Goal: Task Accomplishment & Management: Use online tool/utility

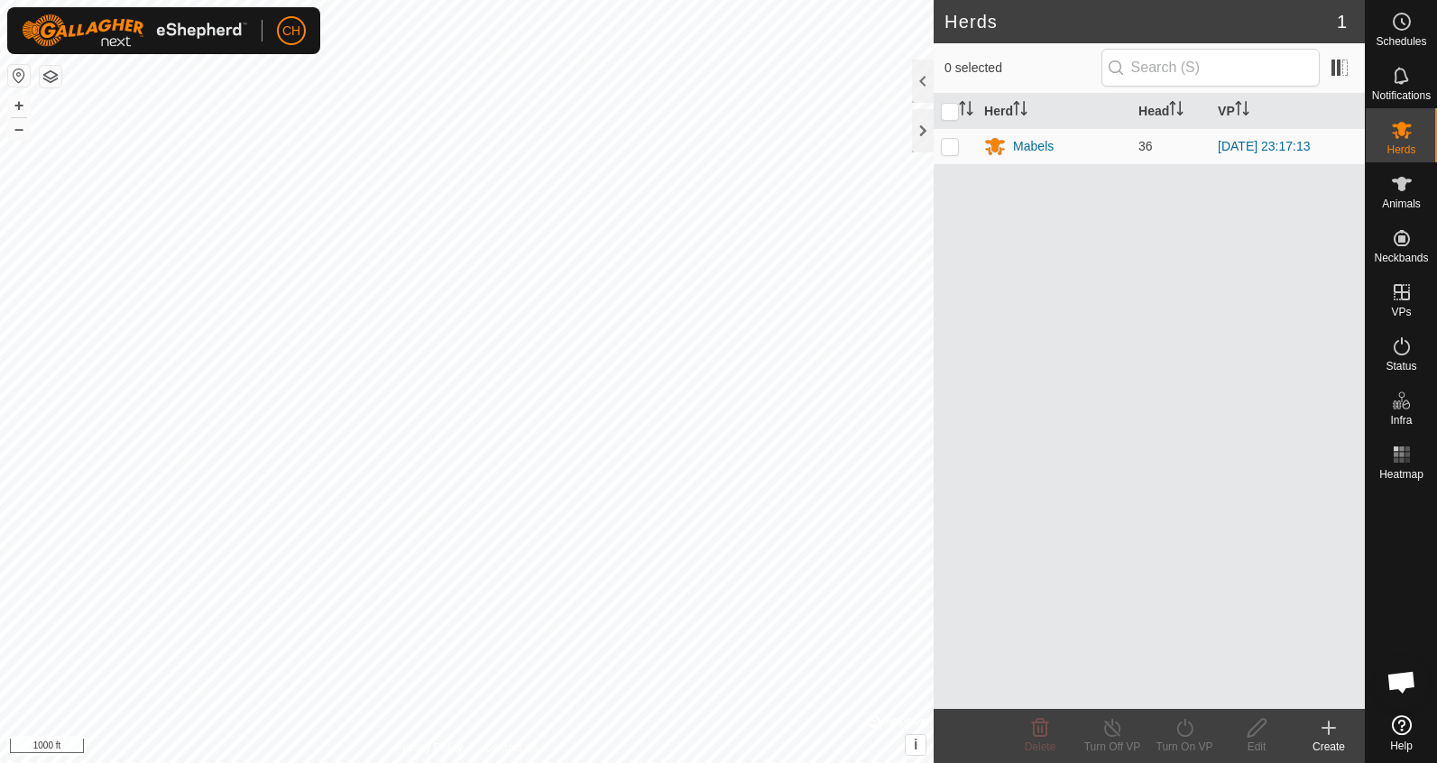
click at [15, 71] on button "button" at bounding box center [19, 76] width 22 height 22
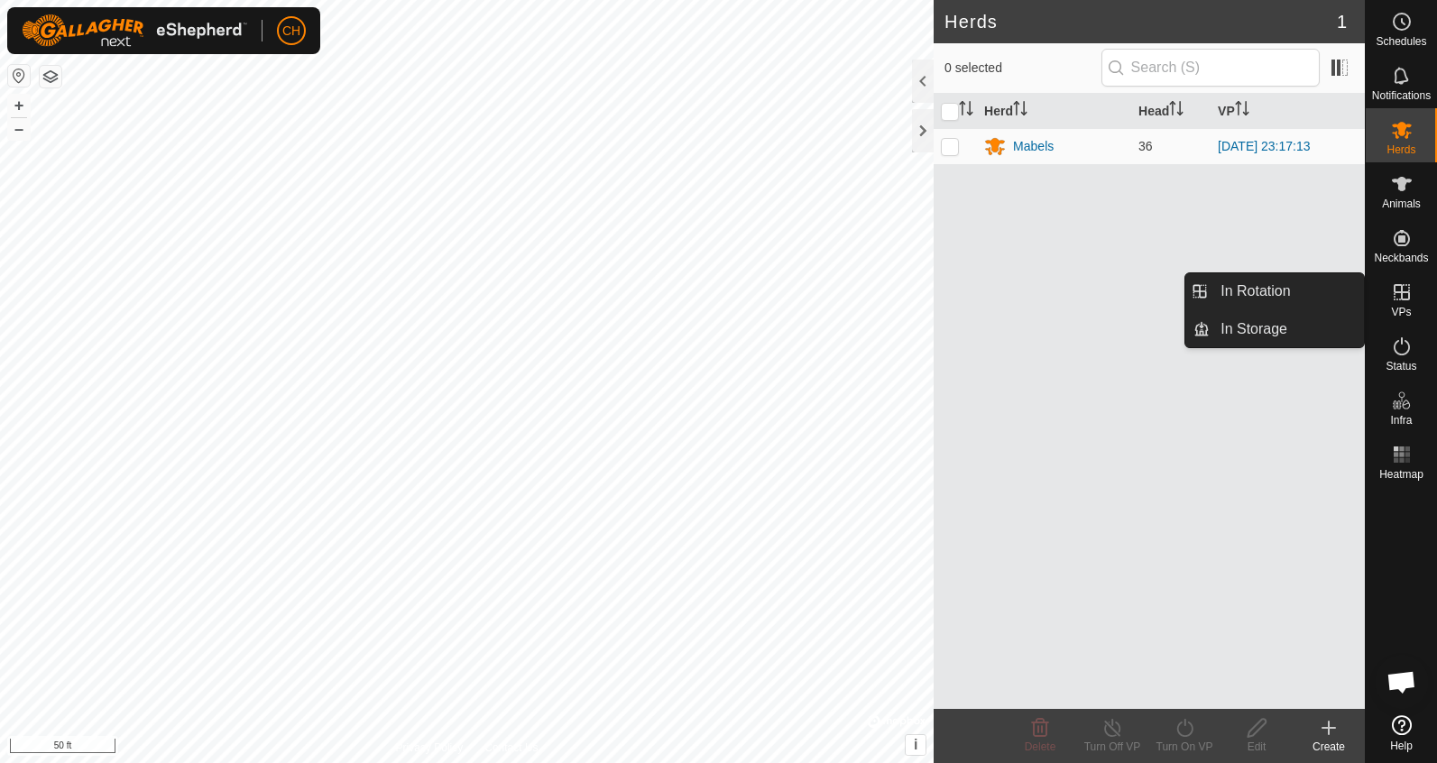
click at [1404, 285] on icon at bounding box center [1402, 292] width 16 height 16
click at [1306, 302] on link "In Rotation" at bounding box center [1287, 291] width 154 height 36
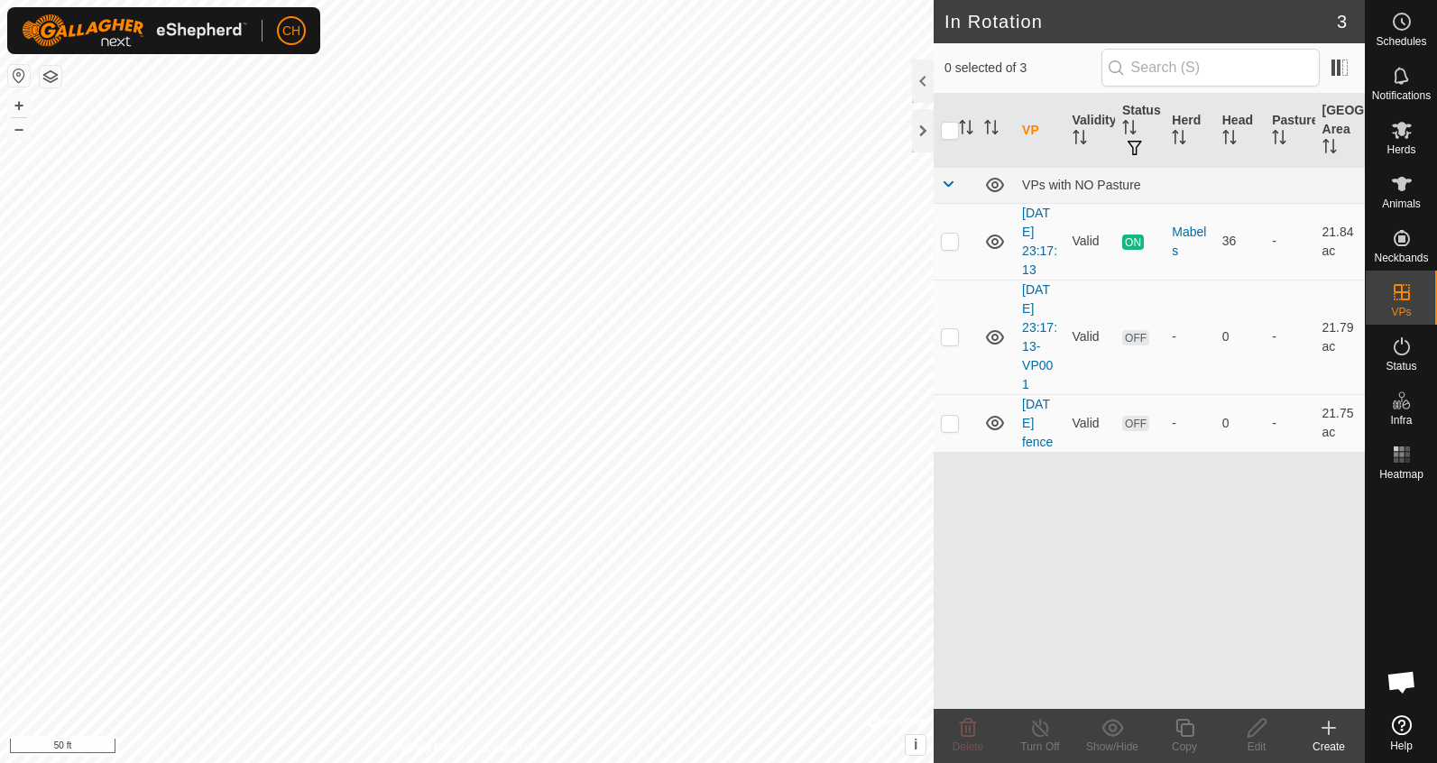
click at [1322, 742] on div "Create" at bounding box center [1329, 747] width 72 height 16
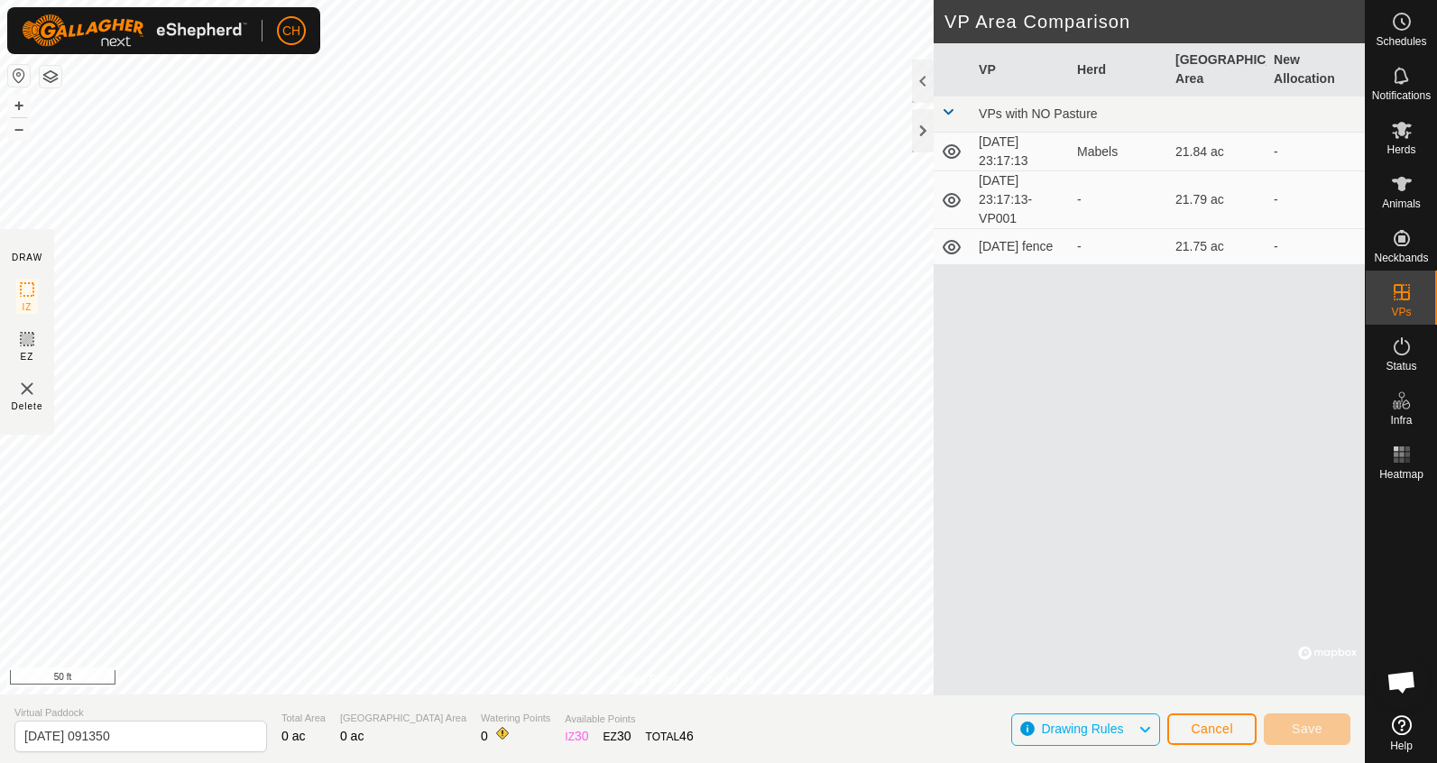
click at [1216, 732] on span "Cancel" at bounding box center [1212, 729] width 42 height 14
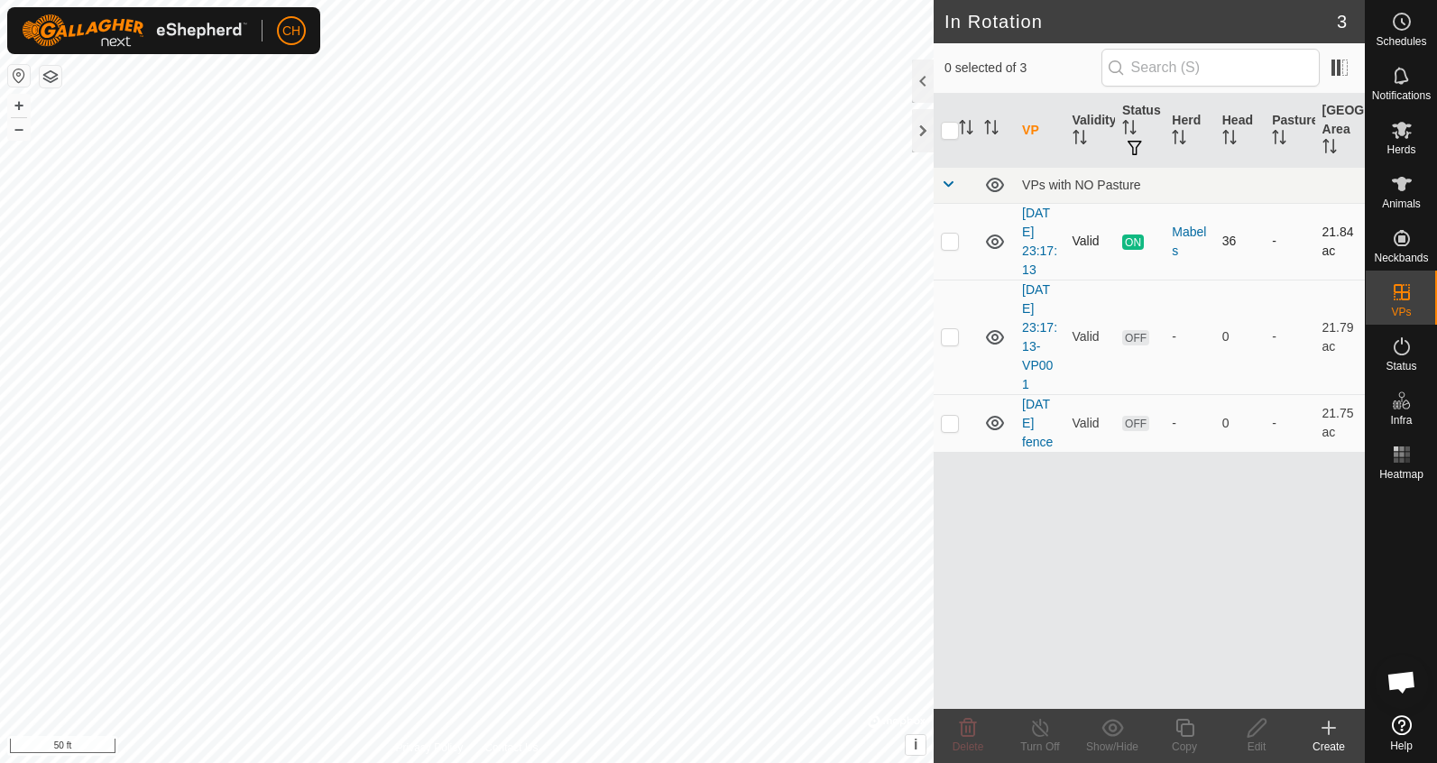
click at [947, 243] on p-checkbox at bounding box center [950, 241] width 18 height 14
checkbox input "true"
click at [1177, 731] on icon at bounding box center [1185, 728] width 18 height 18
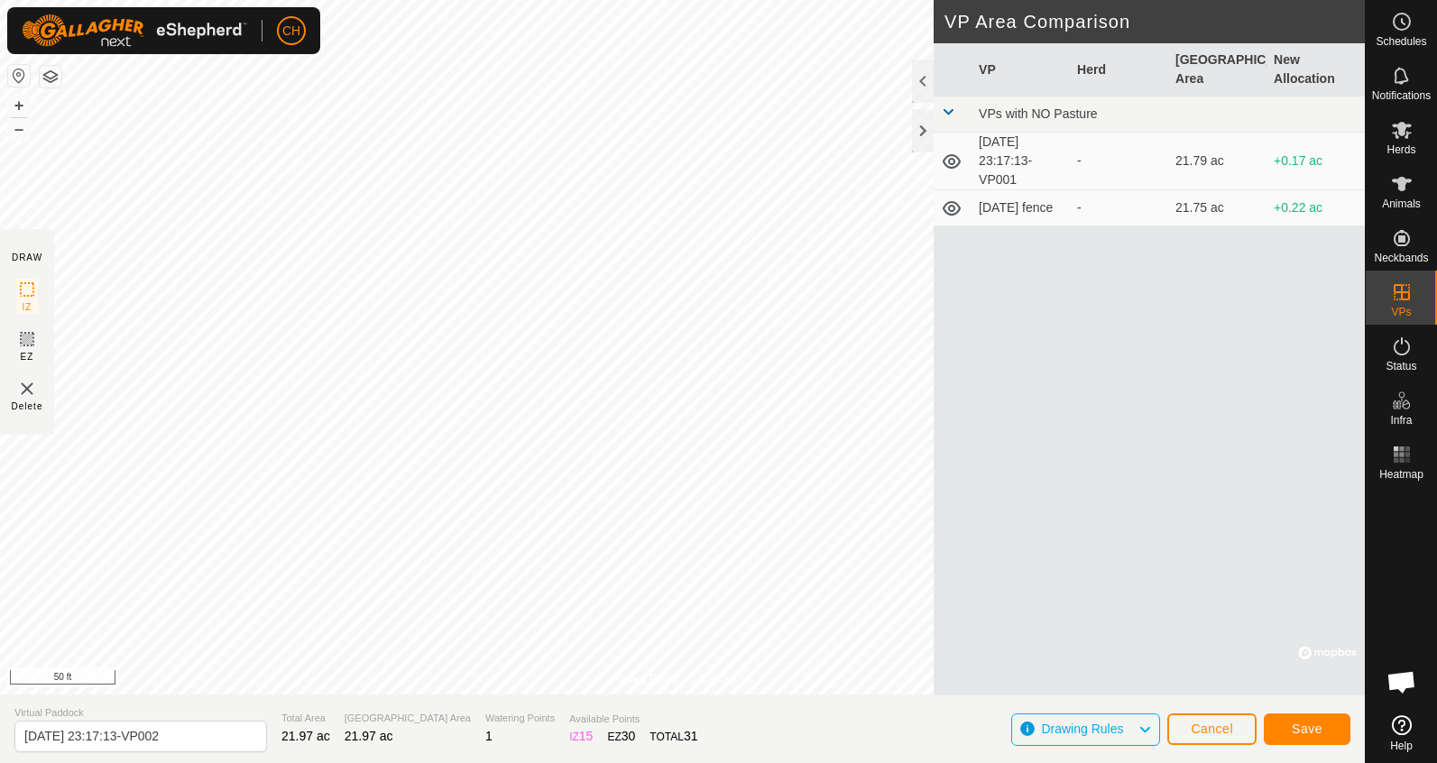
click at [1328, 732] on button "Save" at bounding box center [1307, 730] width 87 height 32
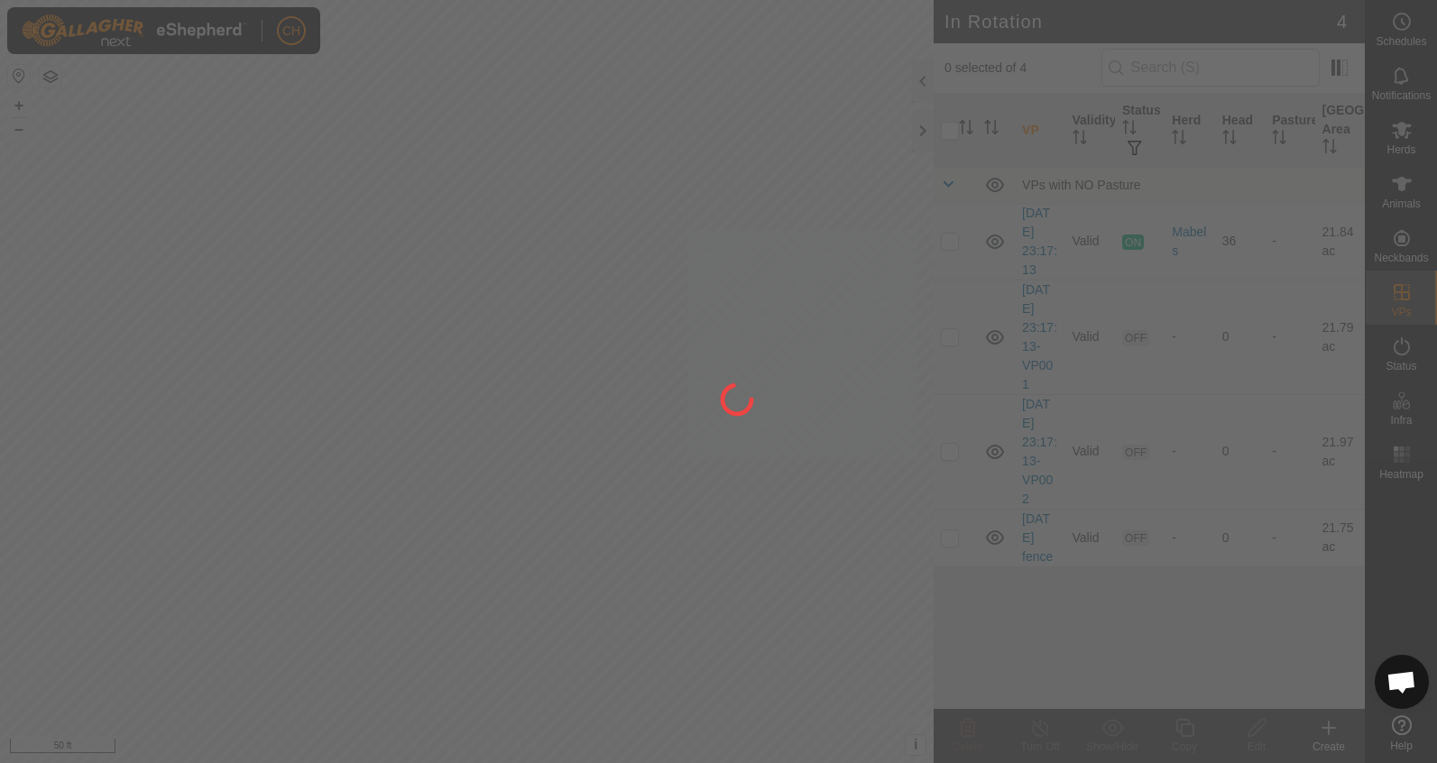
click at [600, 464] on div "CH Schedules Notifications Herds Animals Neckbands VPs Status Infra Heatmap Hel…" at bounding box center [718, 381] width 1437 height 763
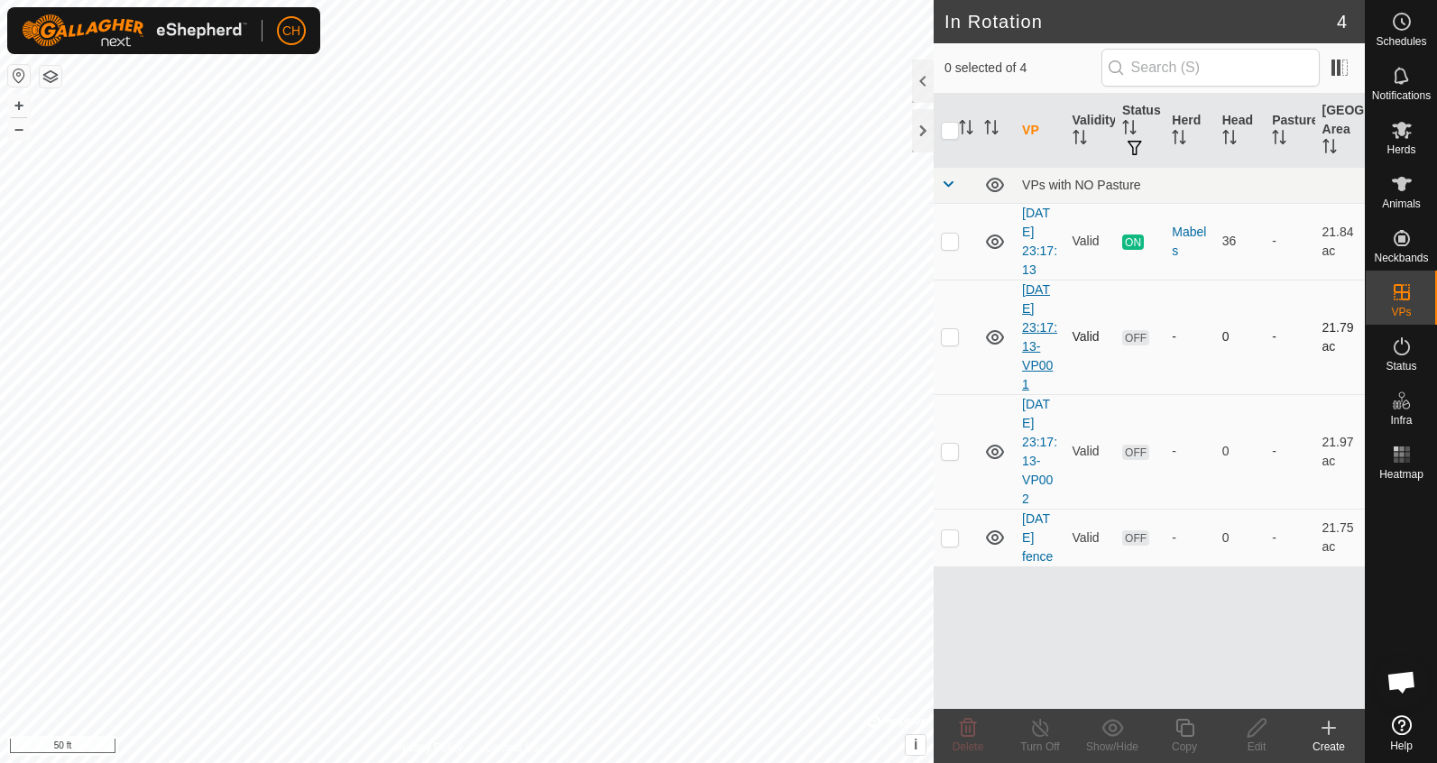
click at [1031, 342] on link "[DATE] 23:17:13-VP001" at bounding box center [1039, 336] width 35 height 109
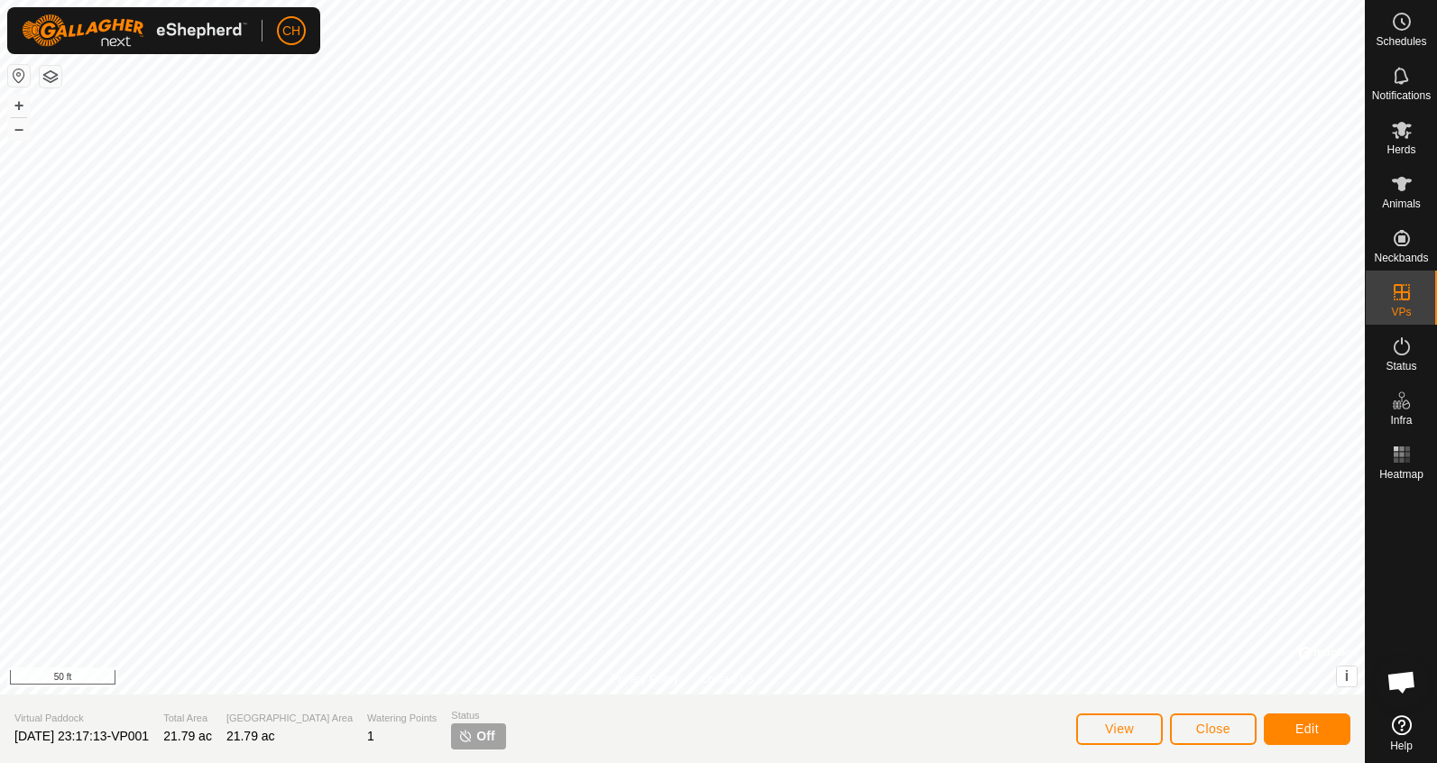
click at [1301, 732] on span "Edit" at bounding box center [1307, 729] width 23 height 14
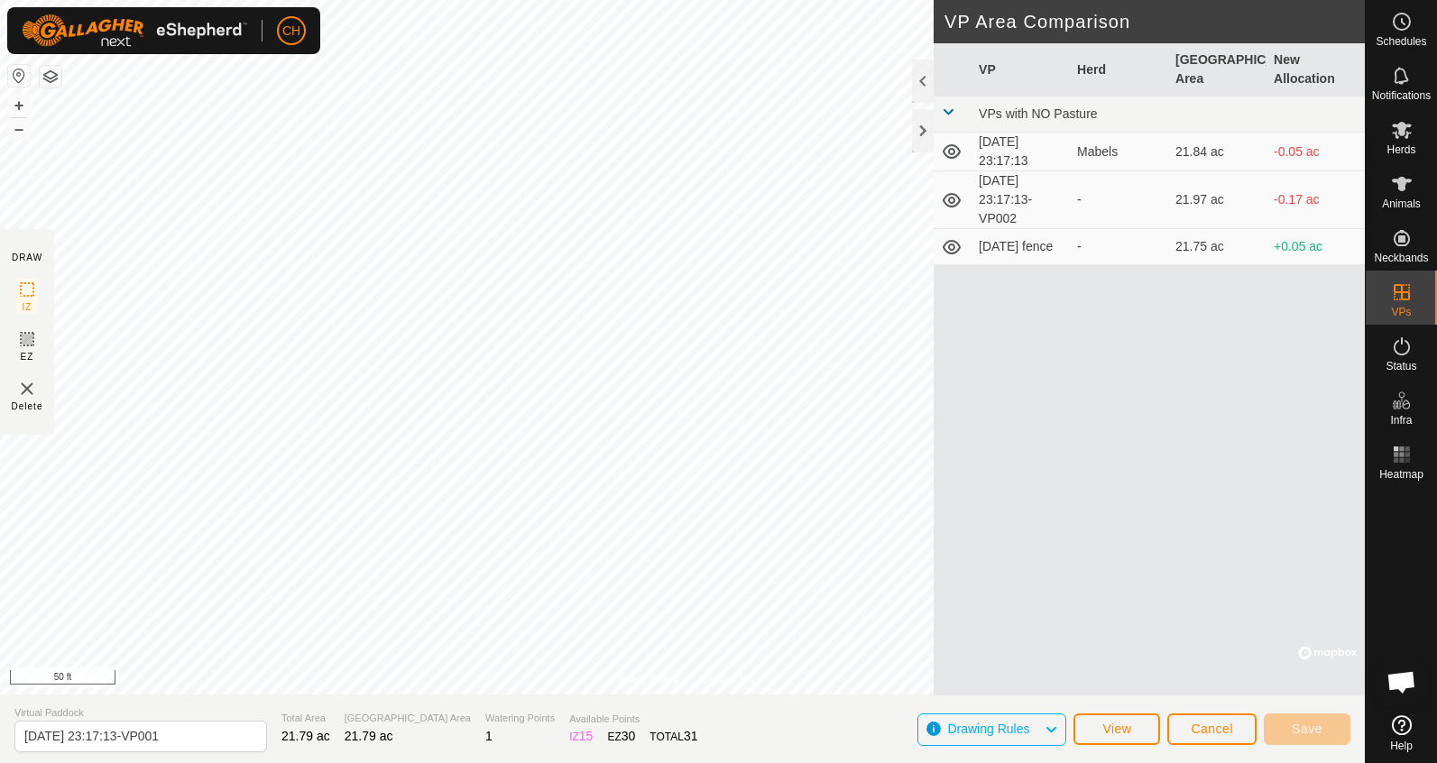
click at [1207, 732] on span "Cancel" at bounding box center [1212, 729] width 42 height 14
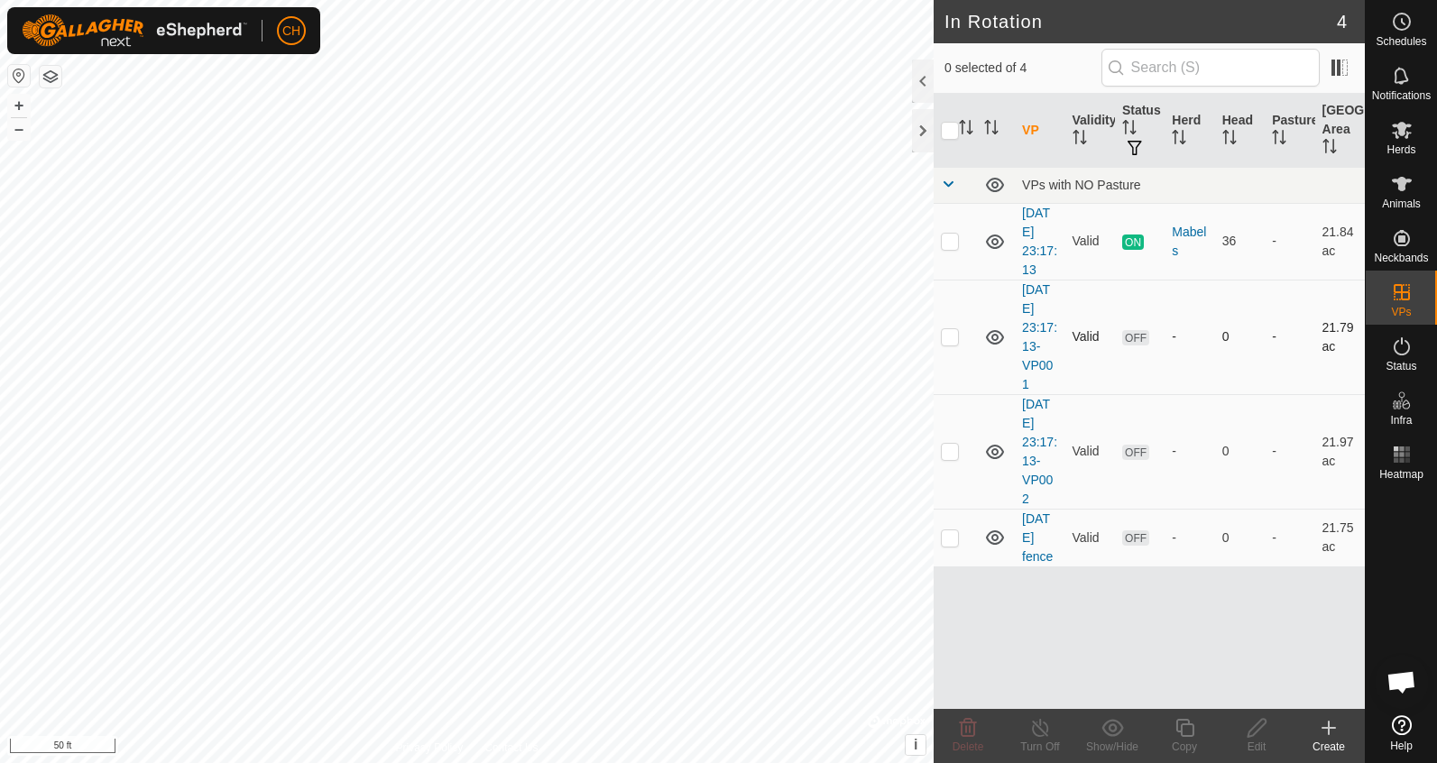
click at [1035, 336] on td "[DATE] 23:17:13-VP001" at bounding box center [1040, 337] width 50 height 115
click at [1035, 328] on link "[DATE] 23:17:13-VP001" at bounding box center [1039, 336] width 35 height 109
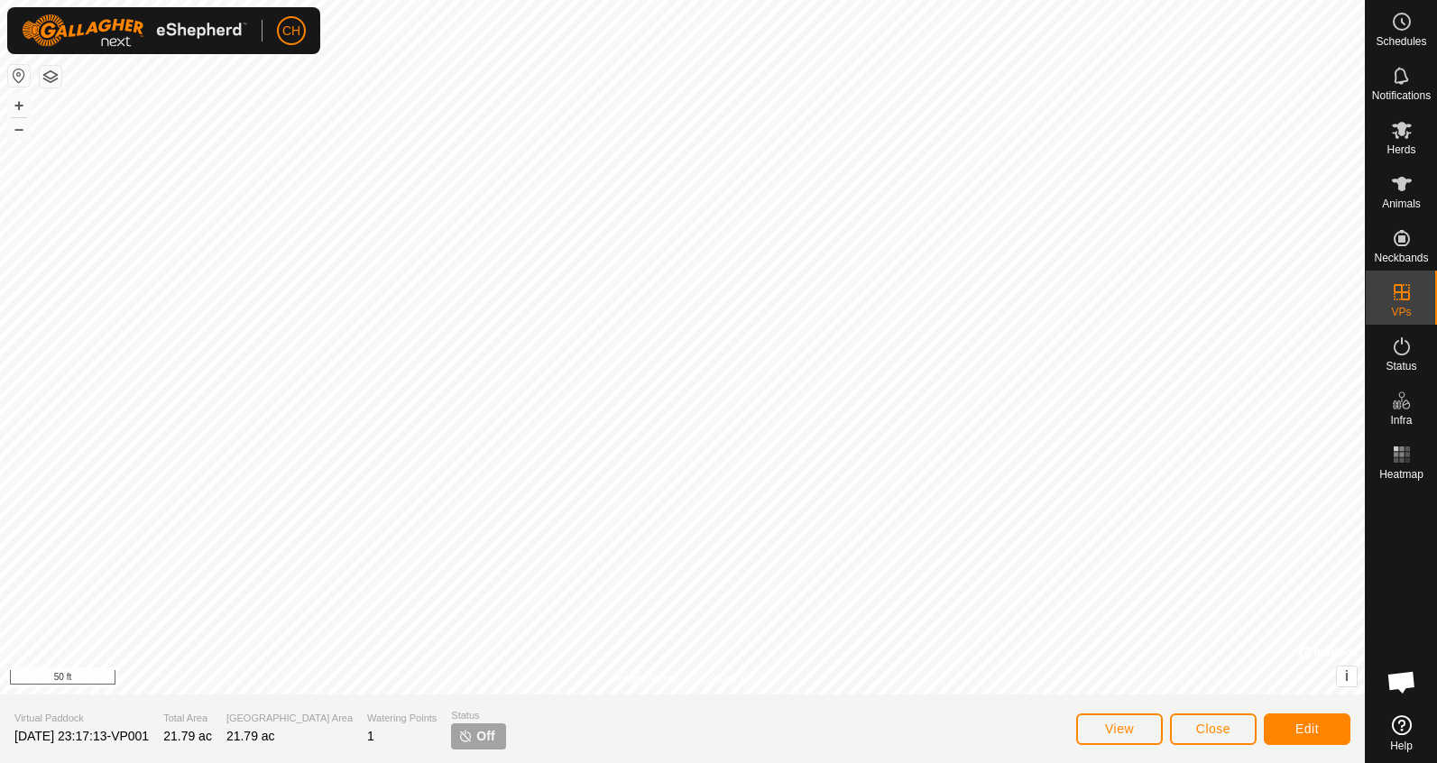
click at [1232, 732] on button "Close" at bounding box center [1213, 730] width 87 height 32
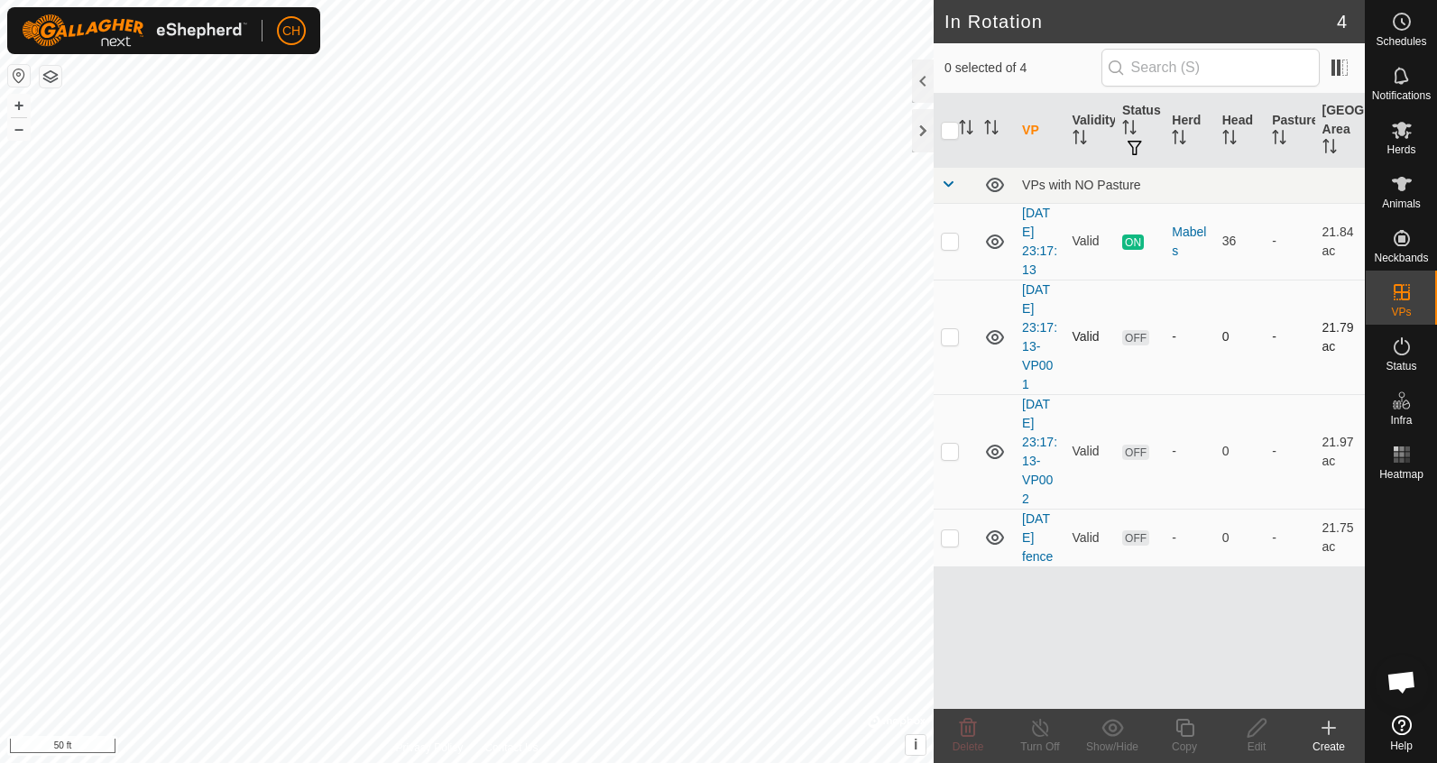
click at [954, 337] on p-checkbox at bounding box center [950, 336] width 18 height 14
click at [968, 724] on icon at bounding box center [968, 728] width 17 height 18
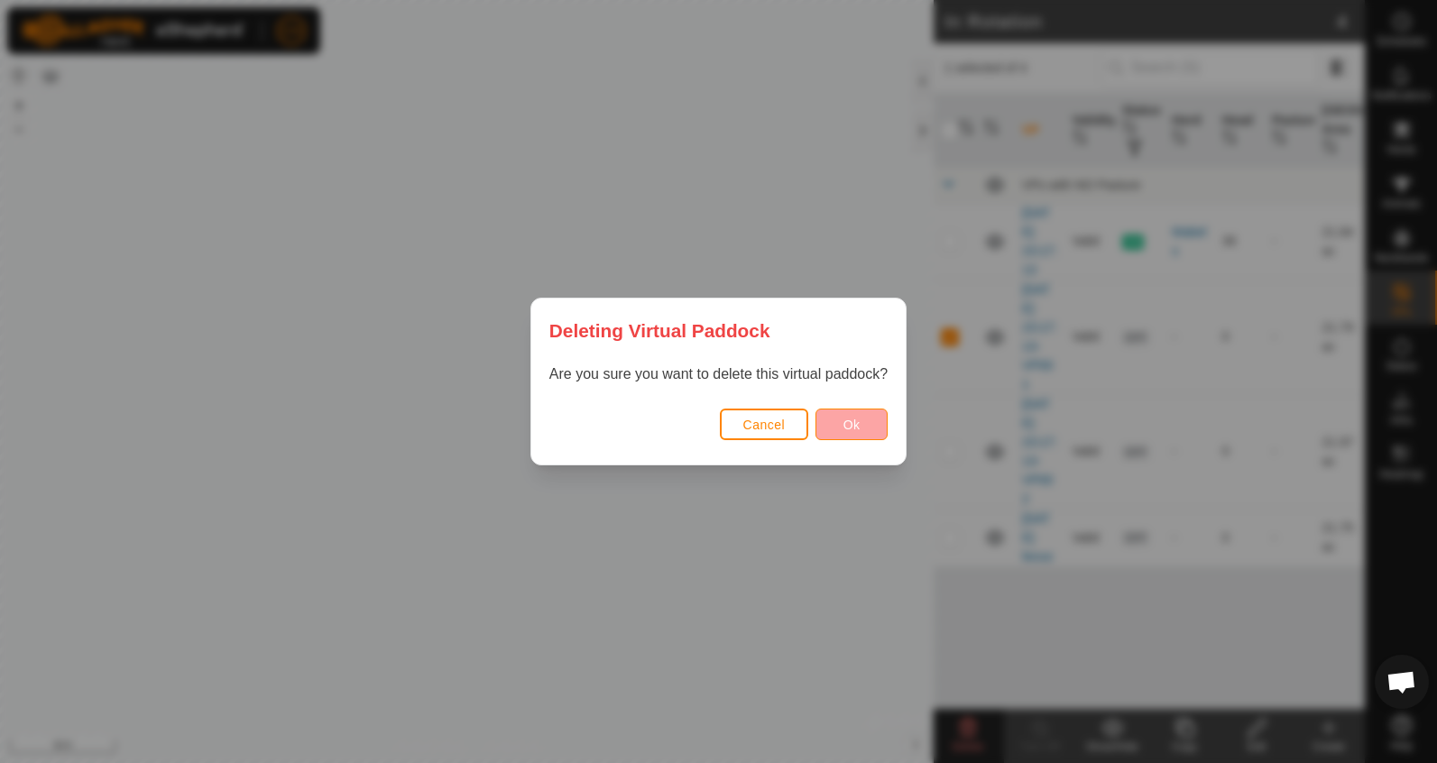
click at [872, 436] on button "Ok" at bounding box center [852, 425] width 72 height 32
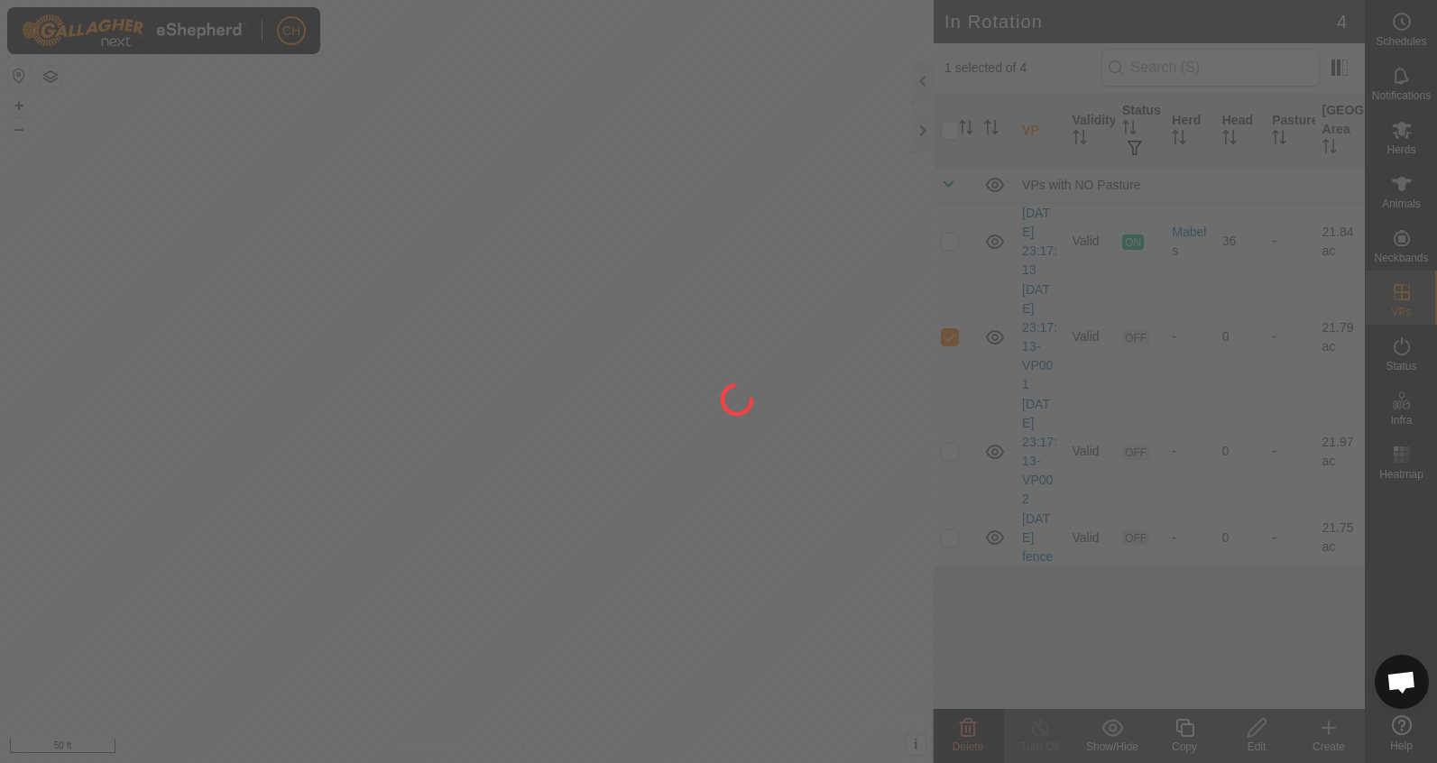
checkbox input "false"
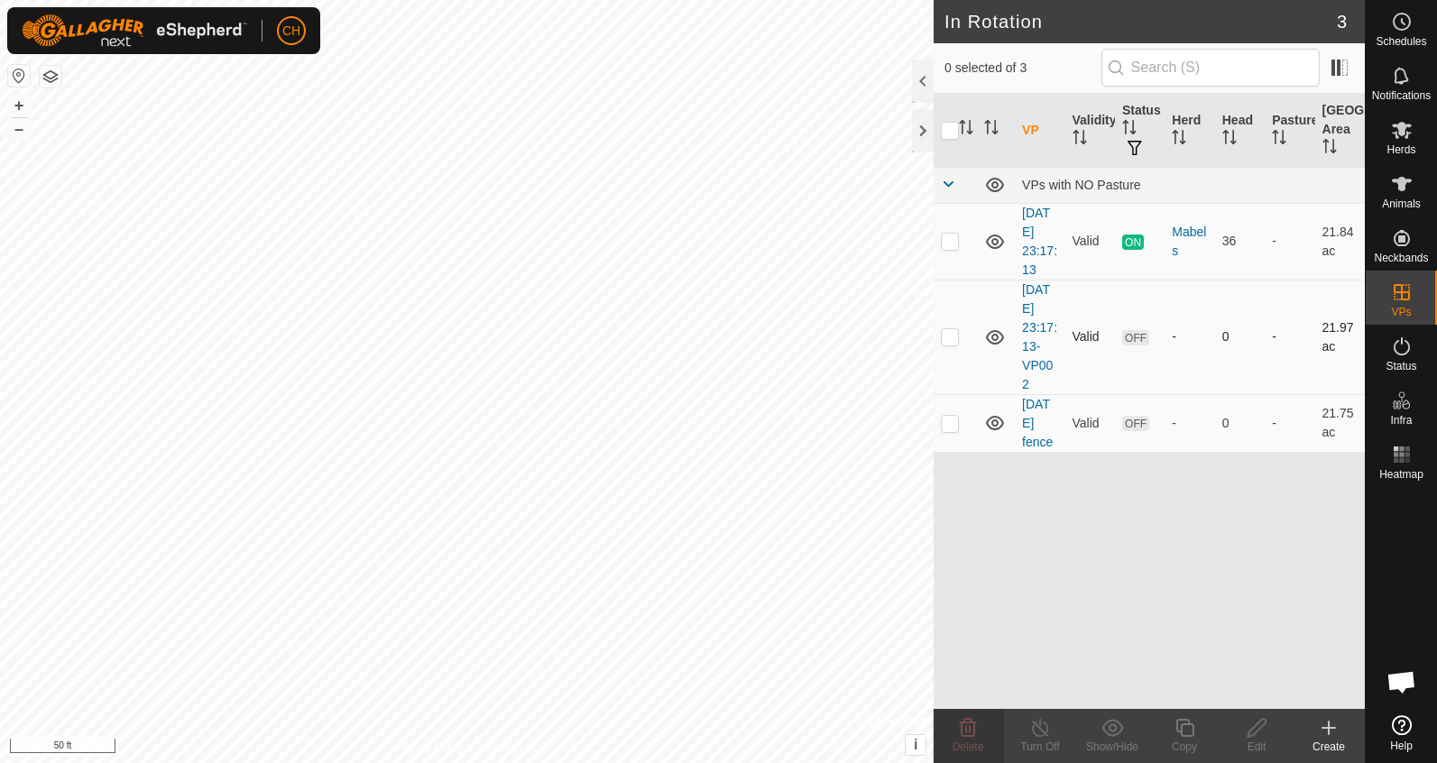
click at [1041, 338] on td "[DATE] 23:17:13-VP002" at bounding box center [1040, 337] width 50 height 115
click at [1029, 331] on link "[DATE] 23:17:13-VP002" at bounding box center [1039, 336] width 35 height 109
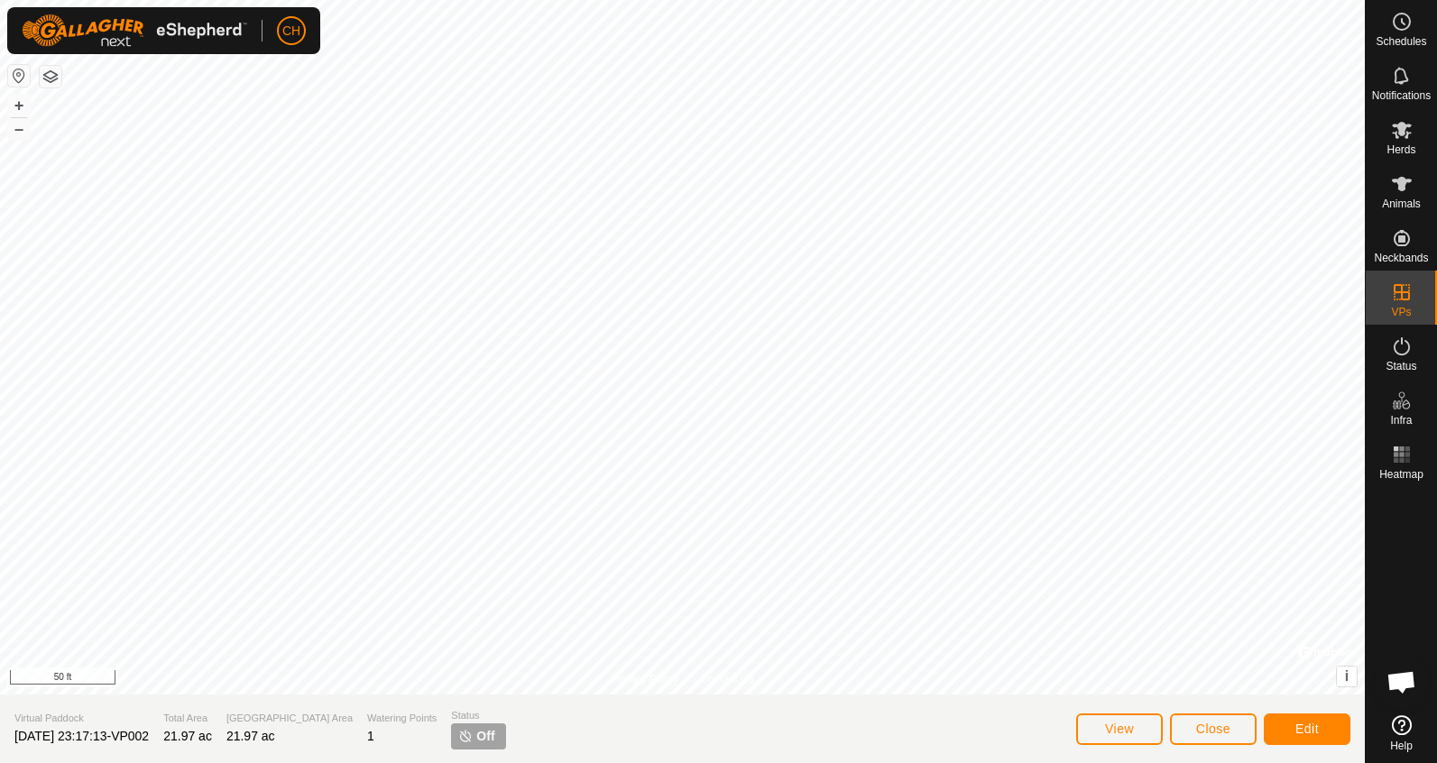
click at [1212, 729] on span "Close" at bounding box center [1213, 729] width 34 height 14
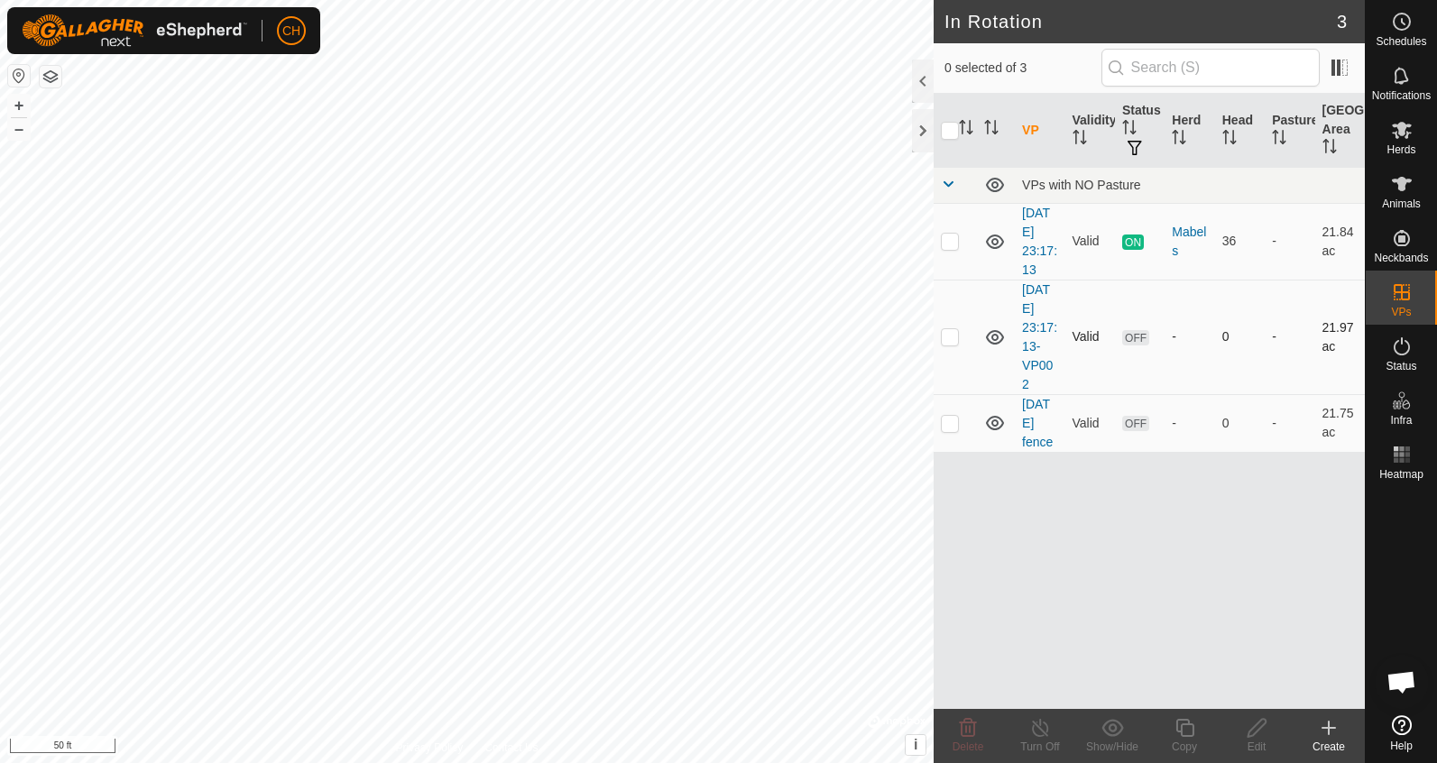
click at [953, 337] on p-checkbox at bounding box center [950, 336] width 18 height 14
click at [1035, 342] on link "[DATE] 23:17:13-VP002" at bounding box center [1039, 336] width 35 height 109
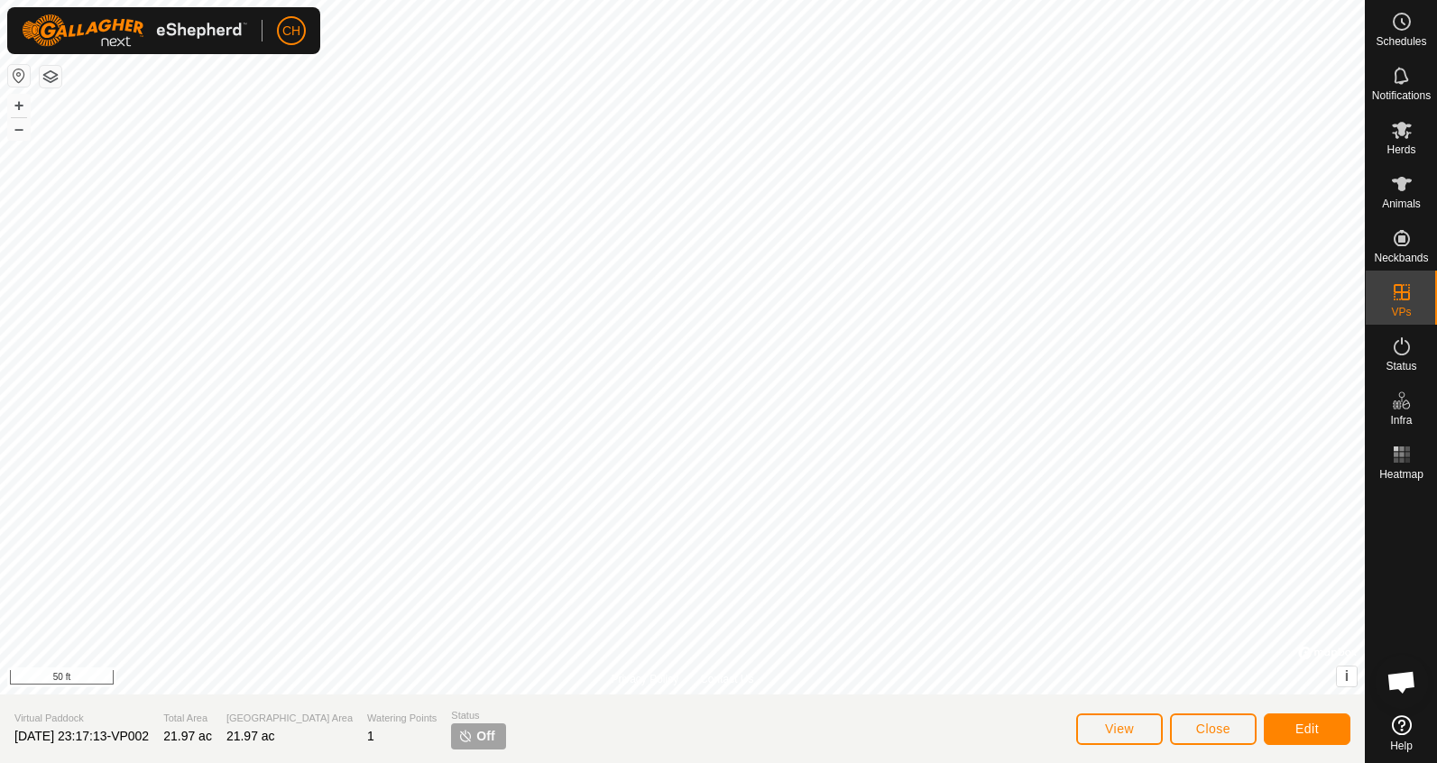
click at [1199, 731] on span "Close" at bounding box center [1213, 729] width 34 height 14
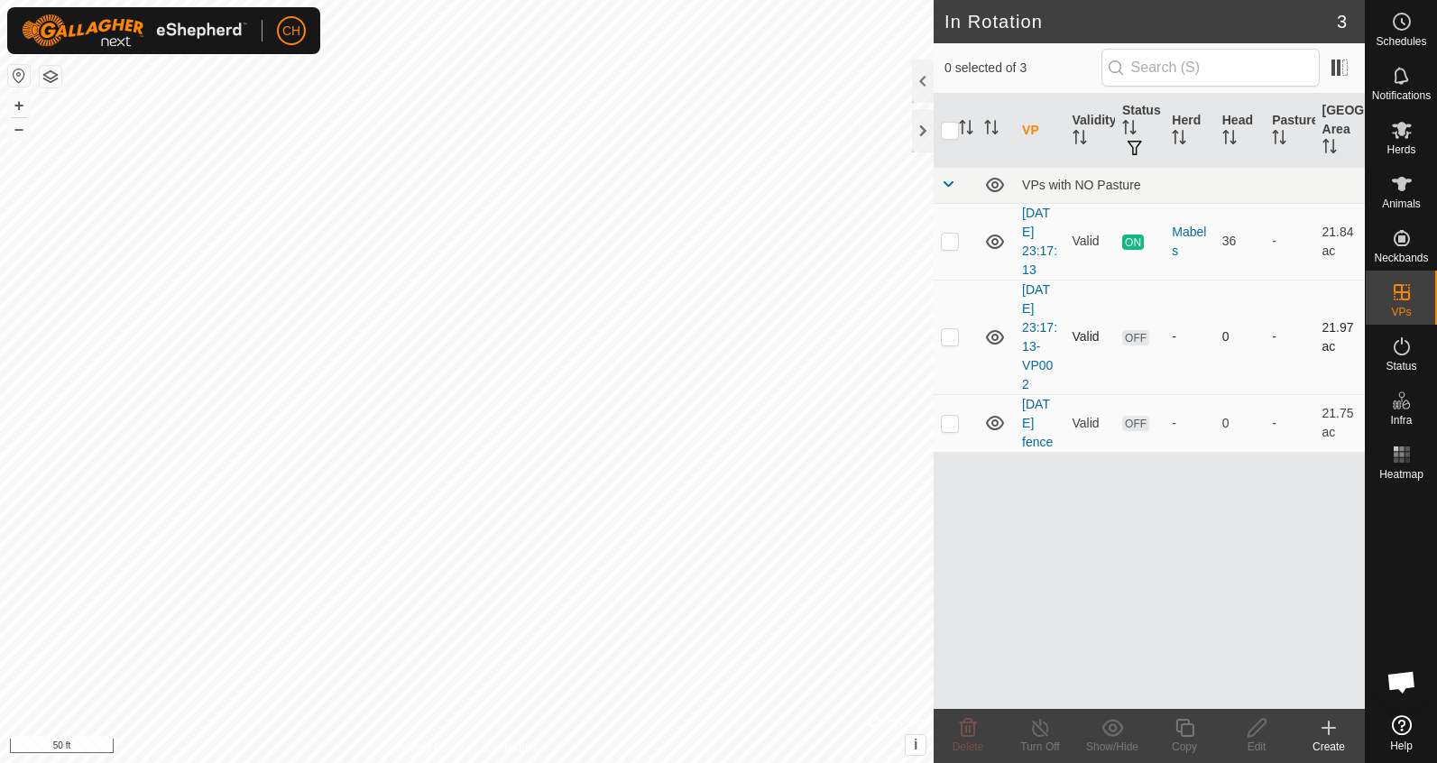
click at [954, 337] on p-checkbox at bounding box center [950, 336] width 18 height 14
checkbox input "true"
click at [1405, 143] on es-mob-svg-icon at bounding box center [1402, 129] width 32 height 29
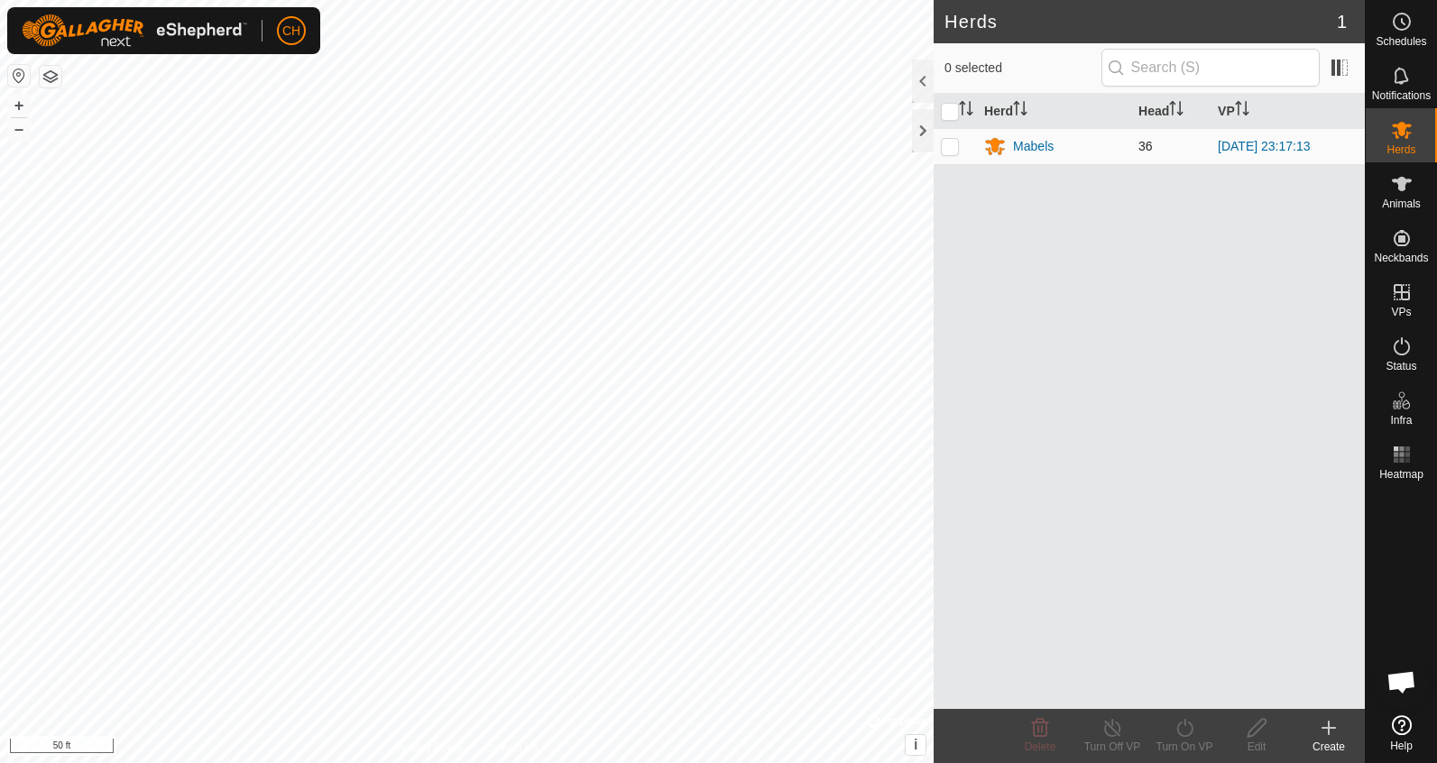
click at [951, 143] on p-checkbox at bounding box center [950, 146] width 18 height 14
checkbox input "true"
click at [1183, 732] on icon at bounding box center [1185, 728] width 23 height 22
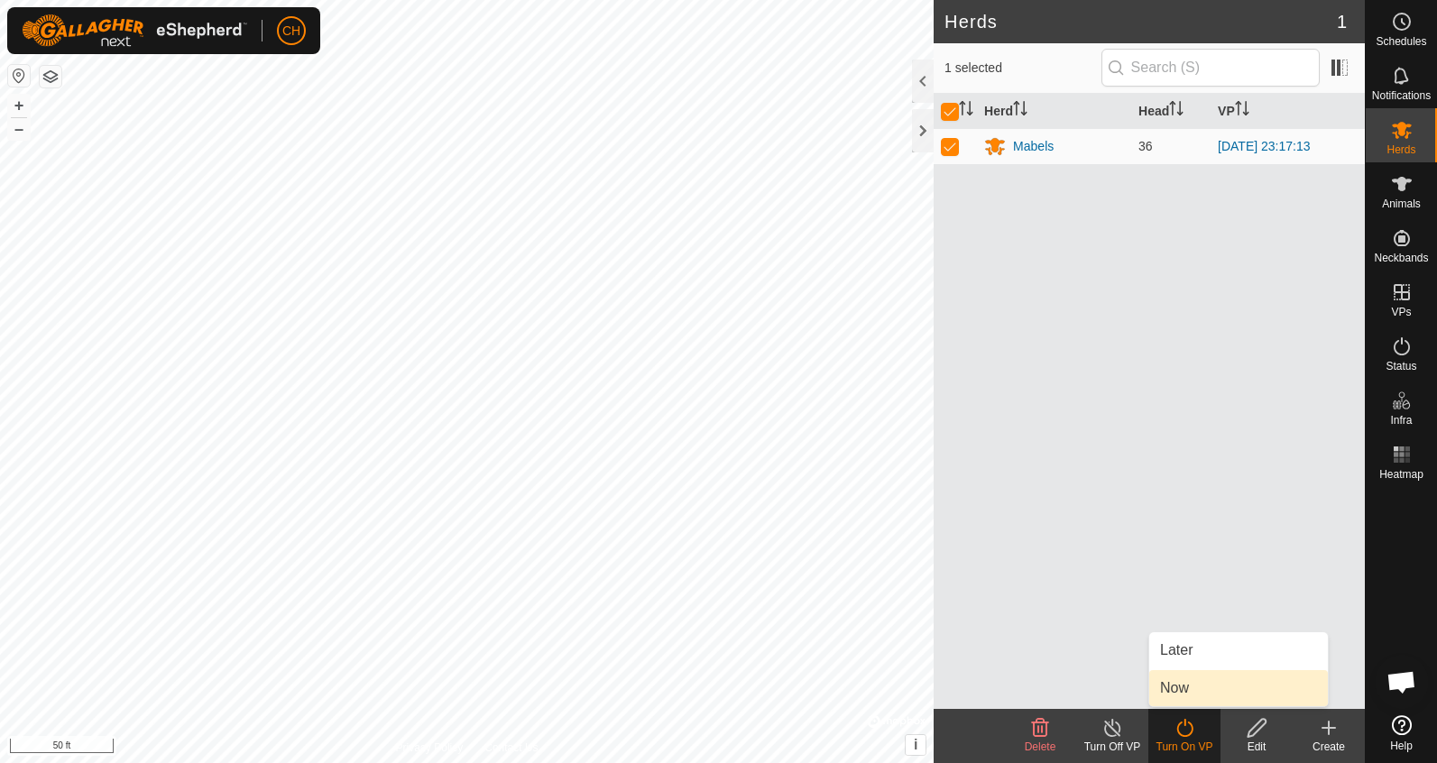
click at [1195, 686] on link "Now" at bounding box center [1238, 688] width 179 height 36
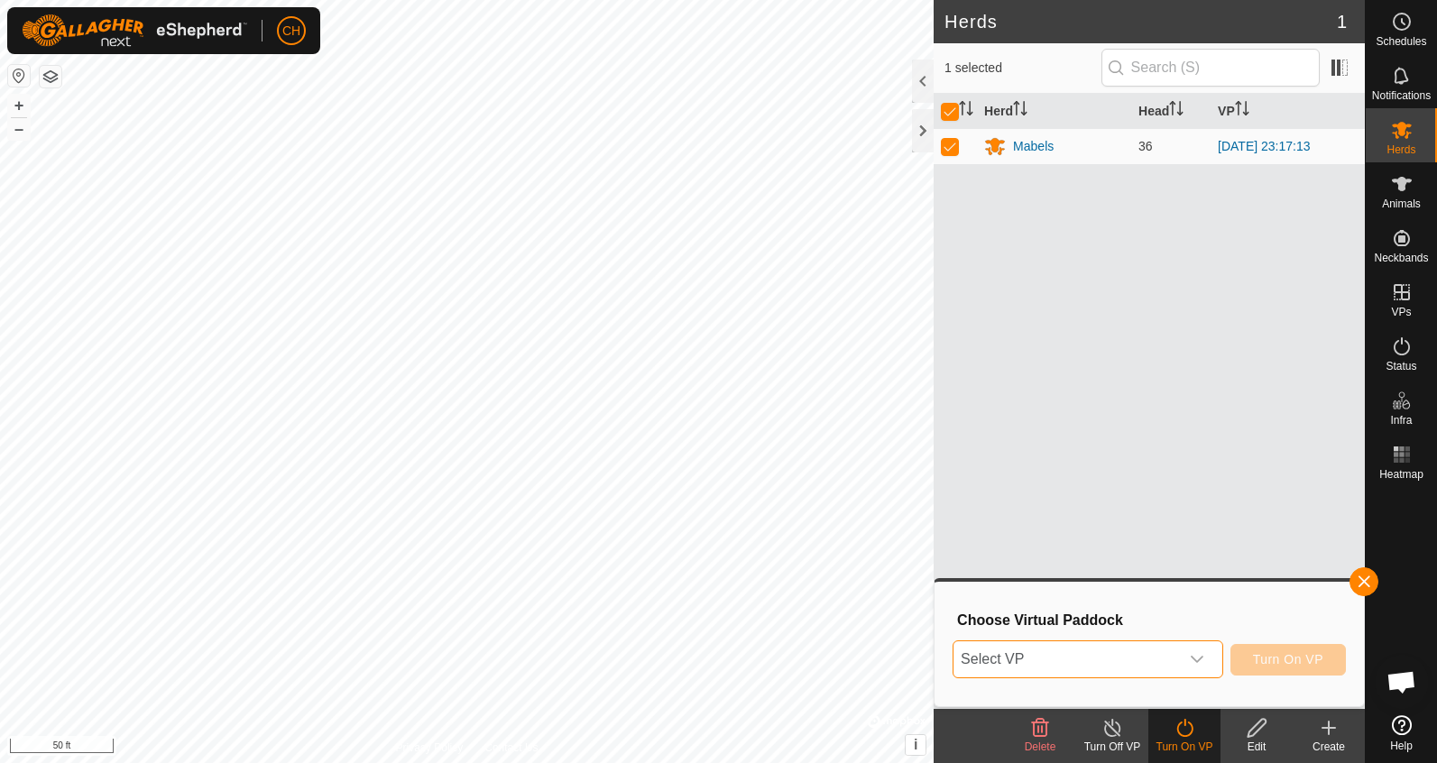
click at [1095, 662] on span "Select VP" at bounding box center [1067, 660] width 226 height 36
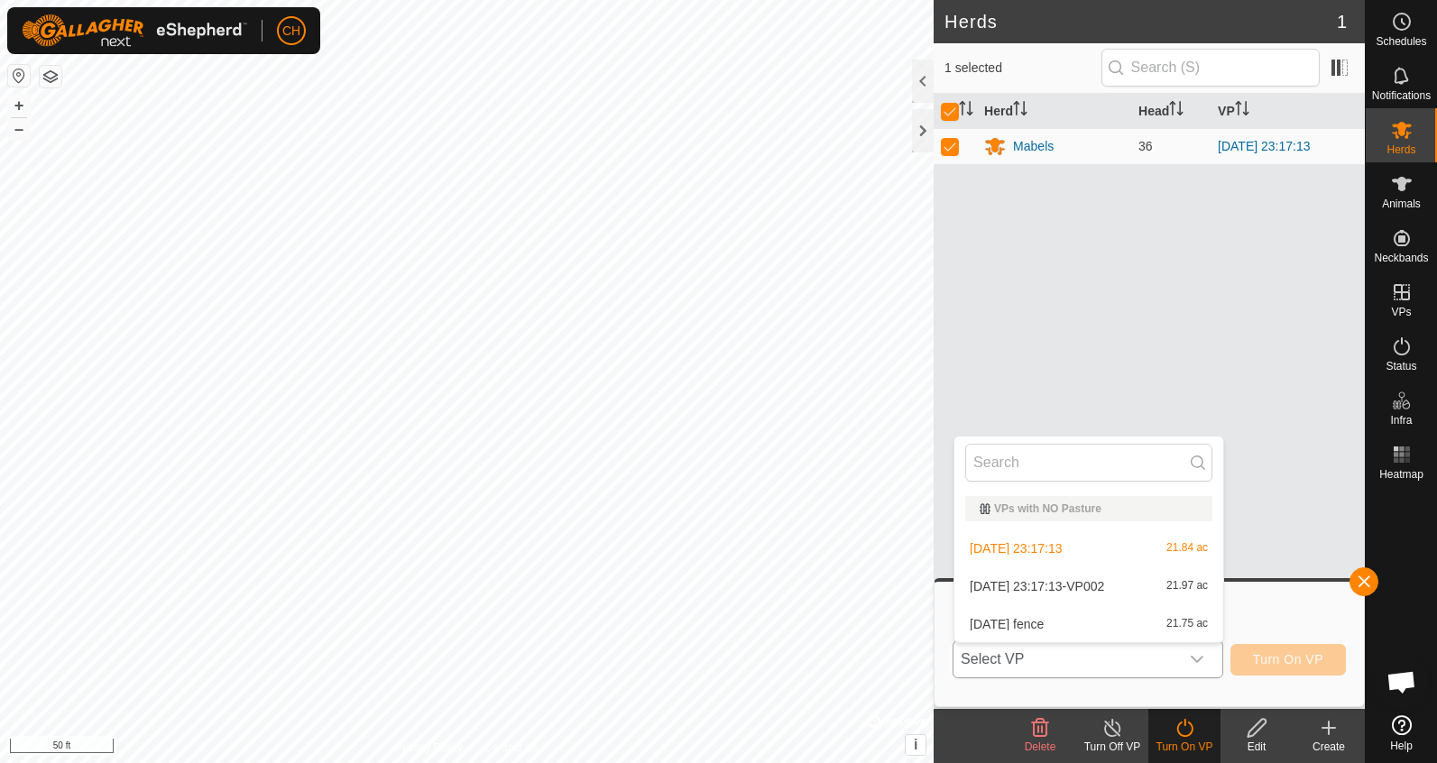
click at [1072, 586] on li "[DATE] 23:17:13-VP002 21.97 ac" at bounding box center [1089, 586] width 269 height 36
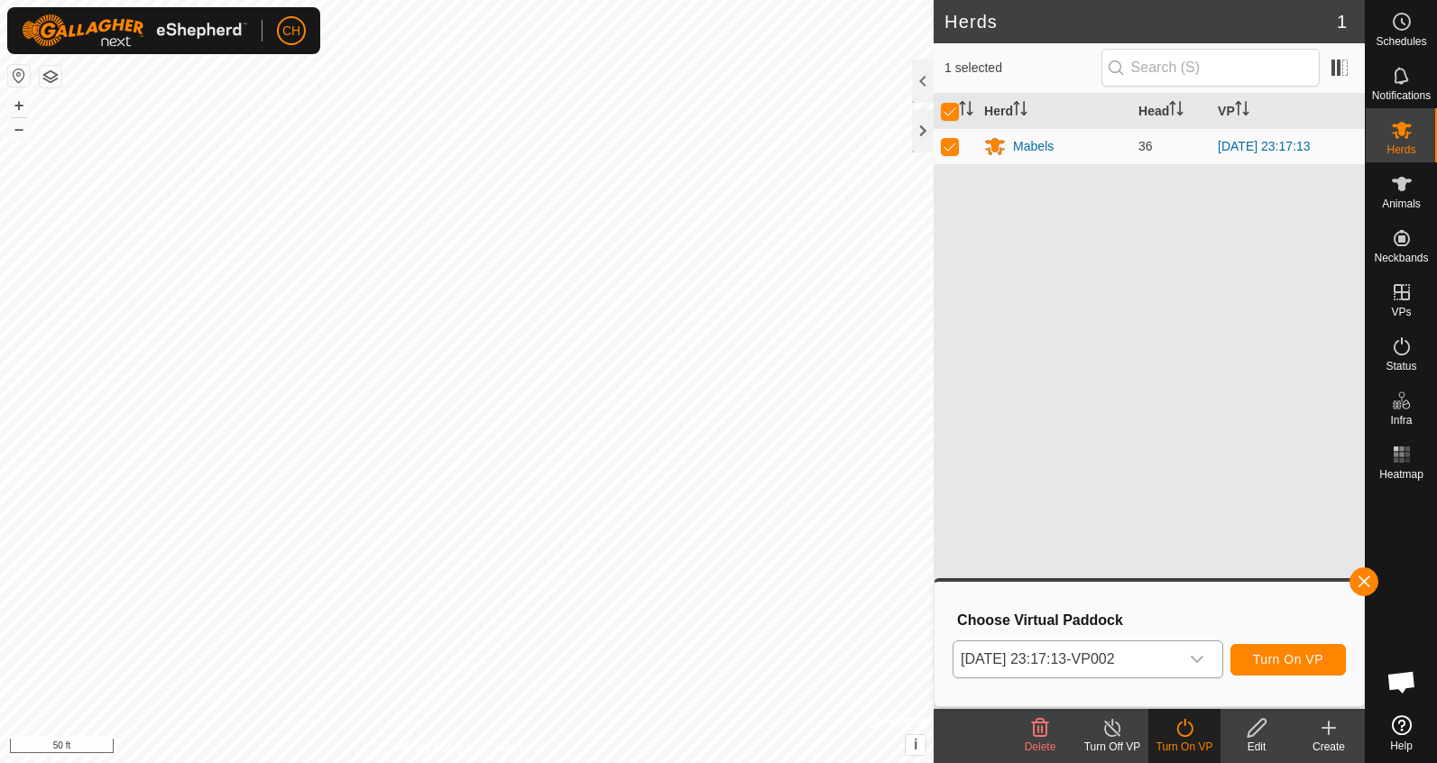
click at [1303, 657] on span "Turn On VP" at bounding box center [1288, 659] width 70 height 14
